Goal: Find specific fact: Find specific fact

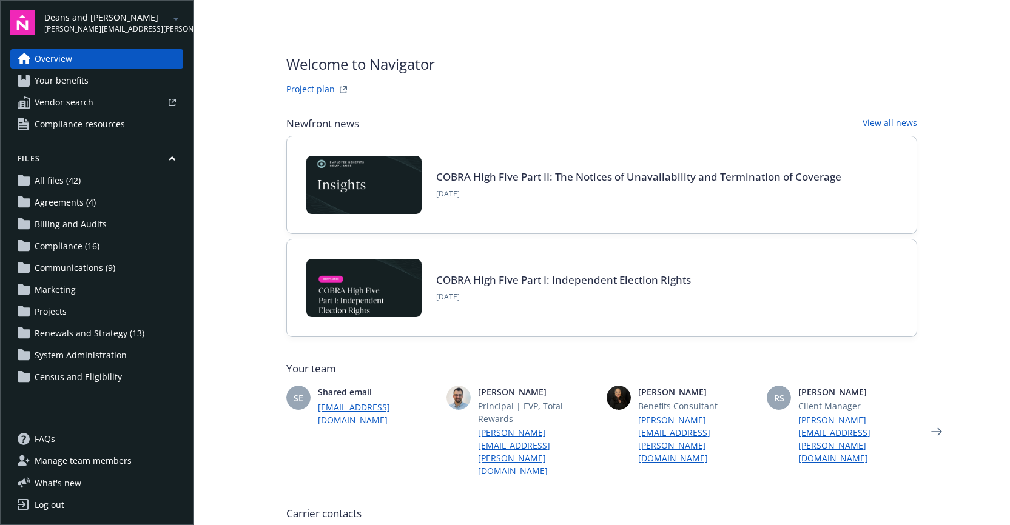
click at [388, 97] on div "Welcome to Navigator Project plan Newfront news View all news COBRA High Five P…" at bounding box center [601, 405] width 631 height 704
click at [460, 98] on div "Welcome to Navigator Project plan Newfront news View all news COBRA High Five P…" at bounding box center [601, 405] width 631 height 704
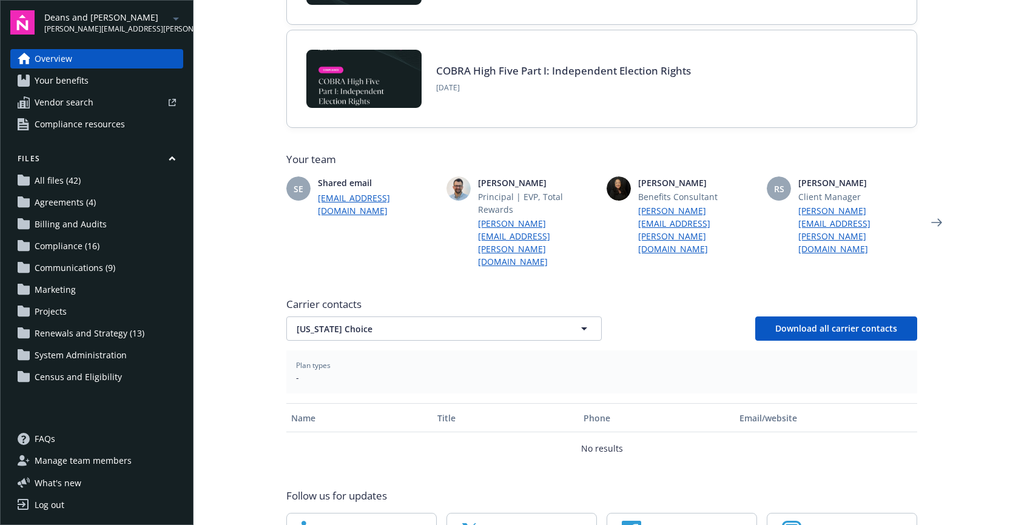
scroll to position [222, 0]
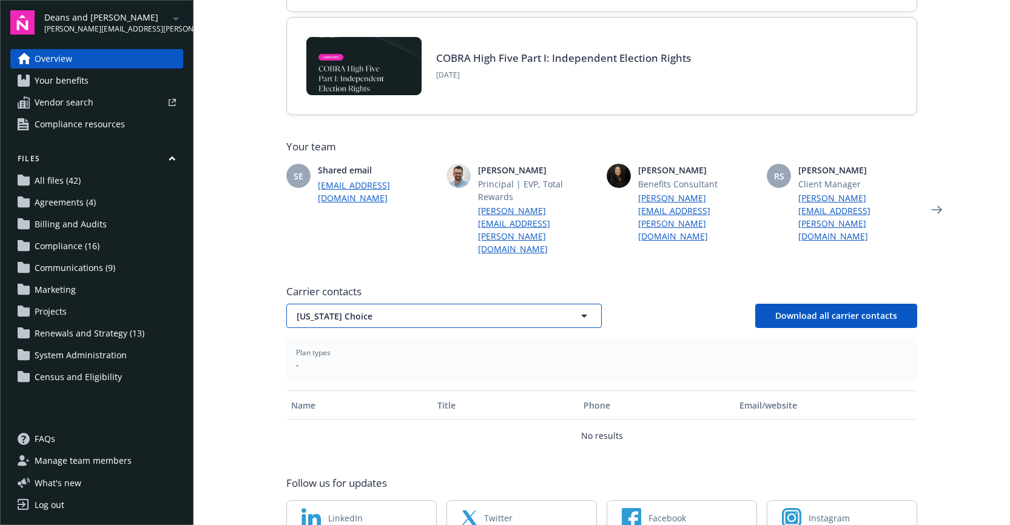
click at [380, 304] on button "[US_STATE] Choice" at bounding box center [443, 316] width 315 height 24
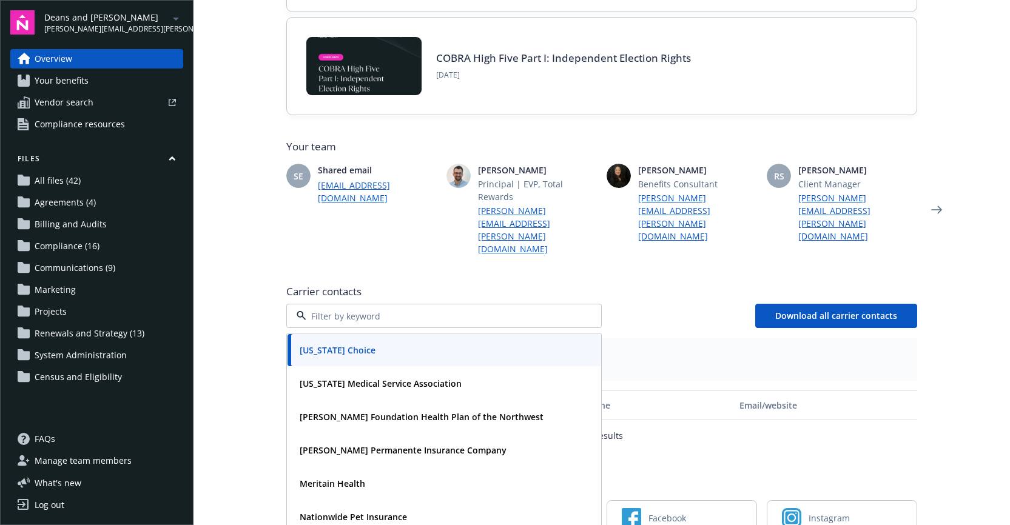
click at [349, 215] on div "SE Shared email [EMAIL_ADDRESS][DOMAIN_NAME]" at bounding box center [361, 210] width 150 height 92
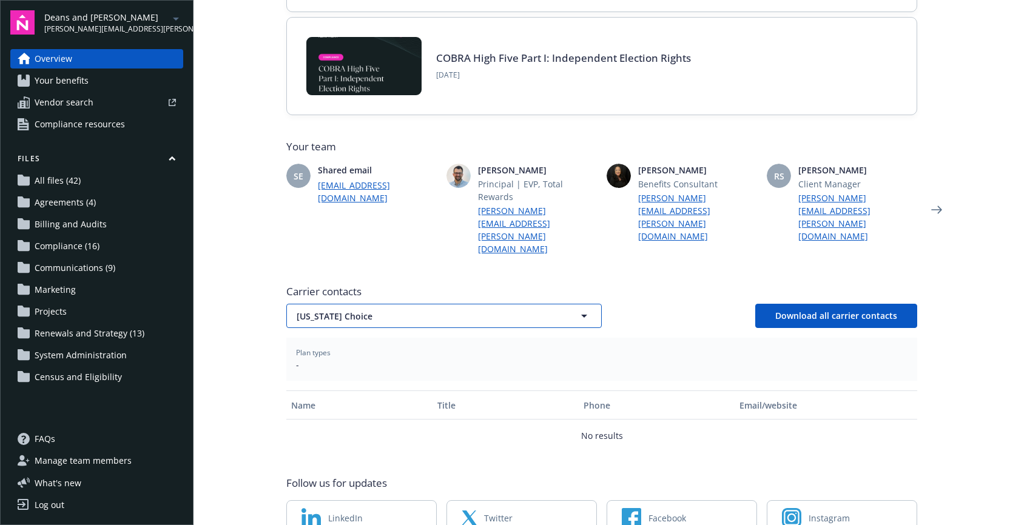
click at [332, 310] on span "[US_STATE] Choice" at bounding box center [423, 316] width 252 height 13
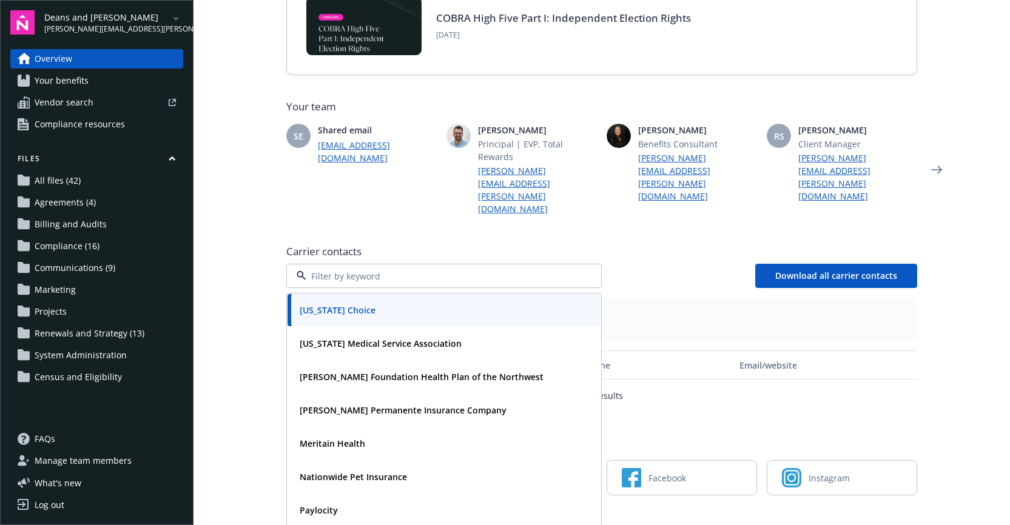
scroll to position [264, 0]
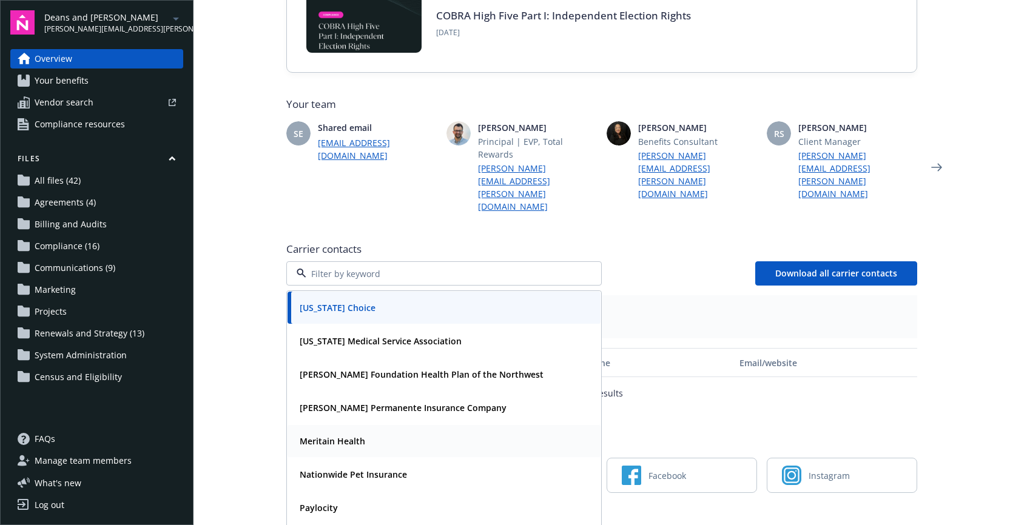
click at [311, 432] on div "Meritain Health" at bounding box center [331, 441] width 73 height 18
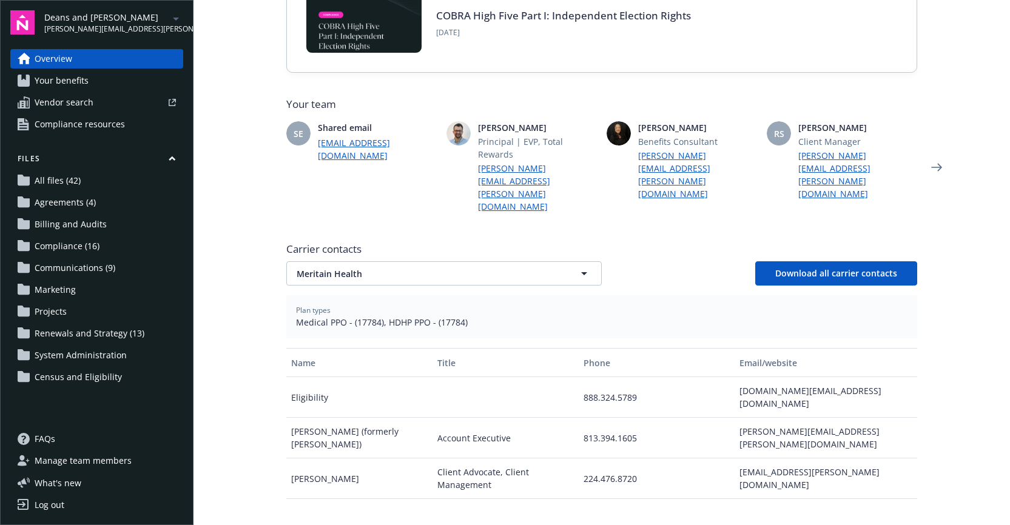
click at [493, 459] on div "Client Advocate, Client Management" at bounding box center [505, 479] width 146 height 41
click at [362, 316] on span "Medical PPO - (17784), HDHP PPO - (17784)" at bounding box center [601, 322] width 611 height 13
copy span "17784"
